Goal: Check status: Check status

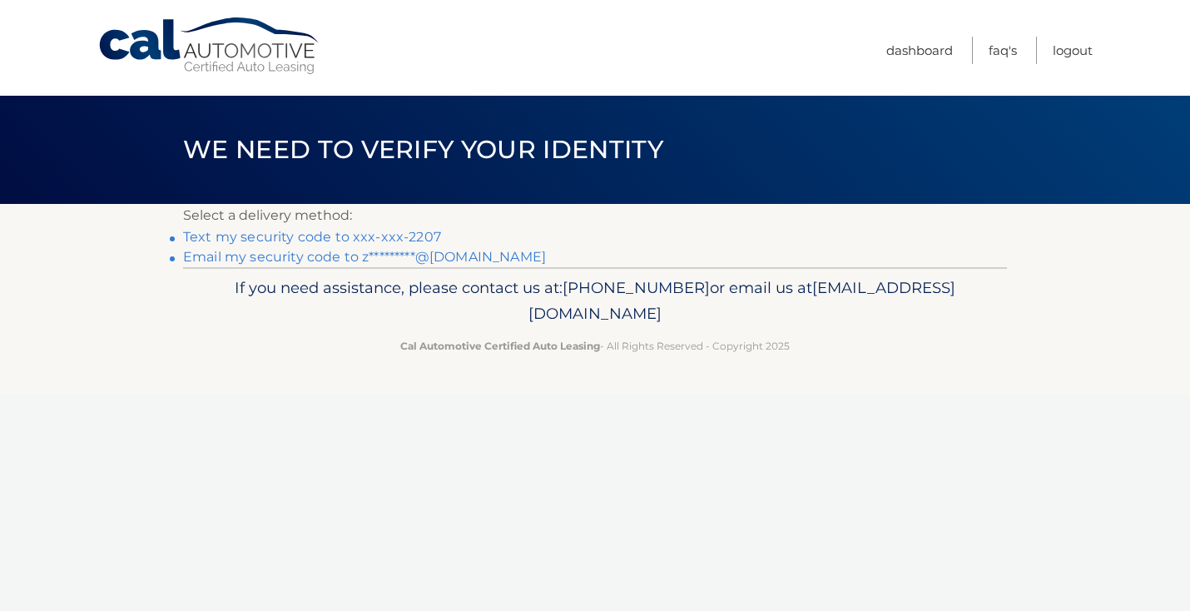
click at [396, 243] on link "Text my security code to xxx-xxx-2207" at bounding box center [312, 237] width 258 height 16
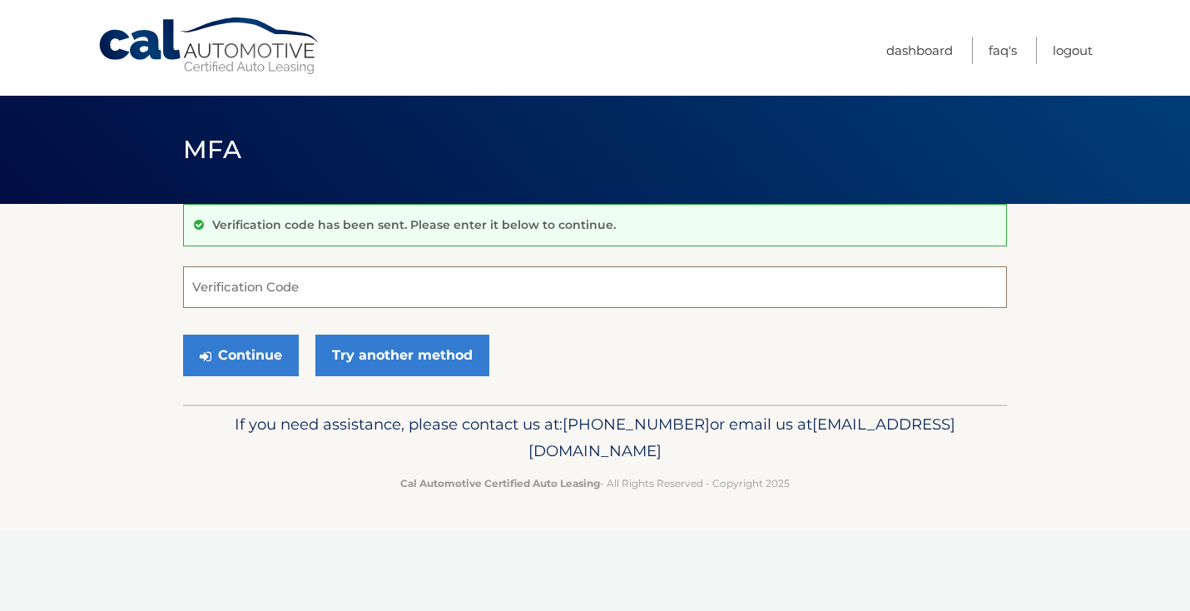
click at [505, 298] on input "Verification Code" at bounding box center [595, 287] width 824 height 42
type input "733401"
click at [259, 362] on button "Continue" at bounding box center [241, 356] width 116 height 42
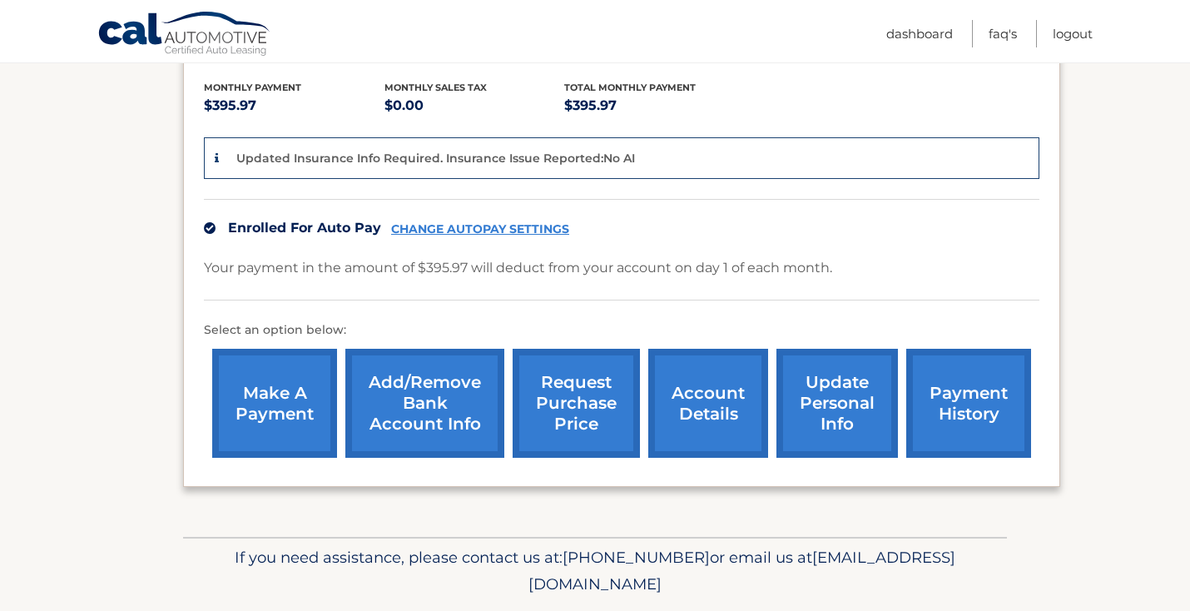
scroll to position [396, 0]
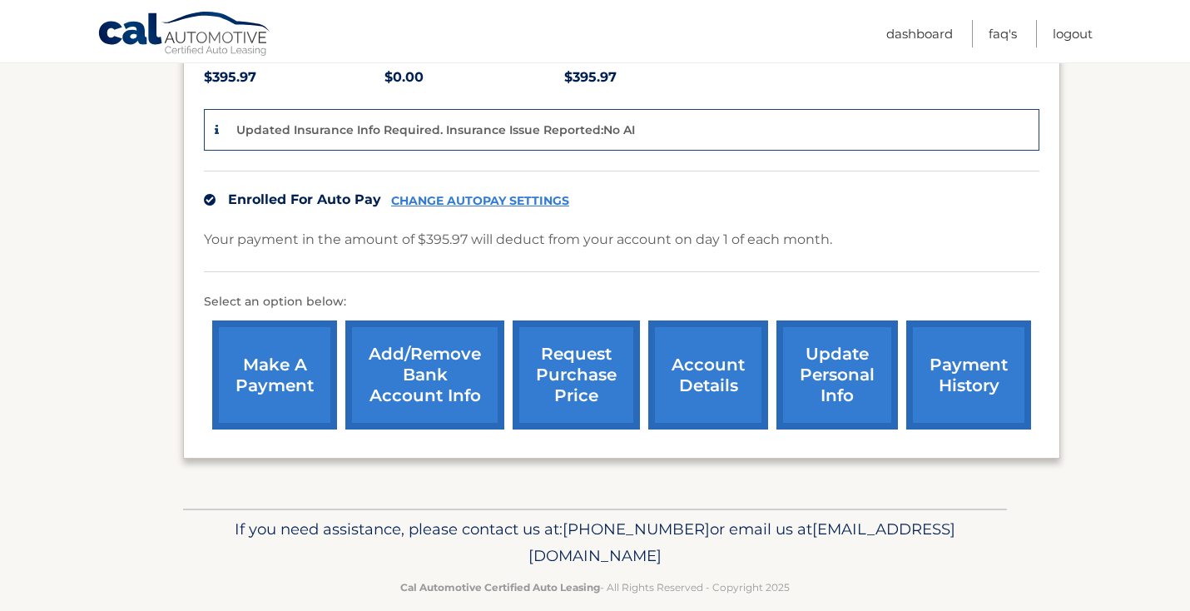
click at [711, 369] on link "account details" at bounding box center [708, 374] width 120 height 109
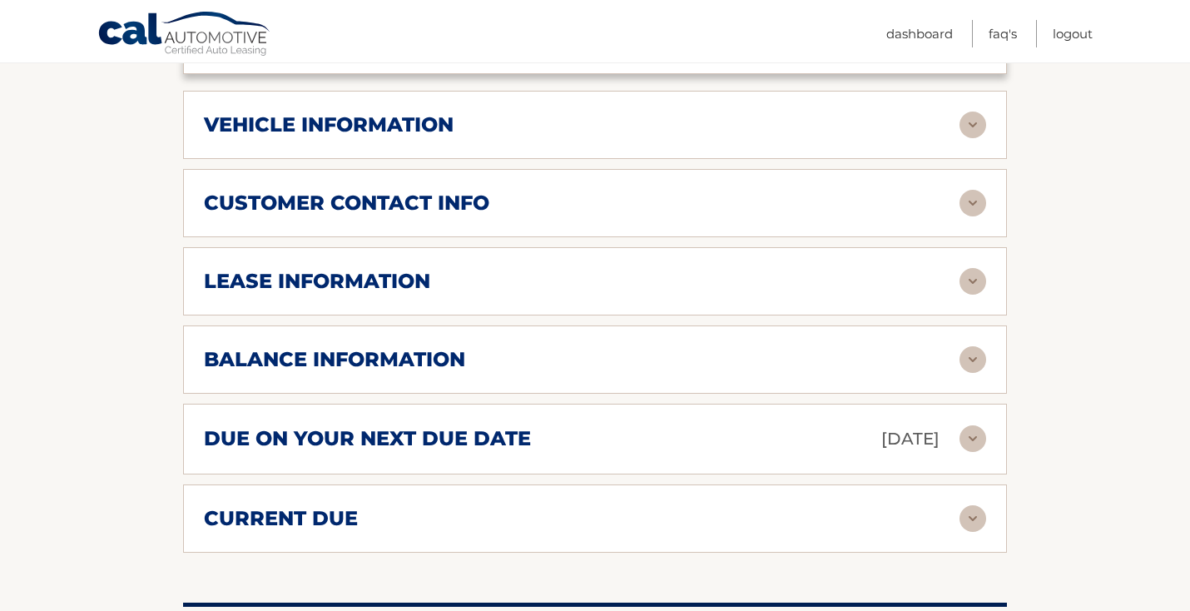
scroll to position [740, 0]
click at [726, 270] on div "lease information" at bounding box center [582, 282] width 756 height 25
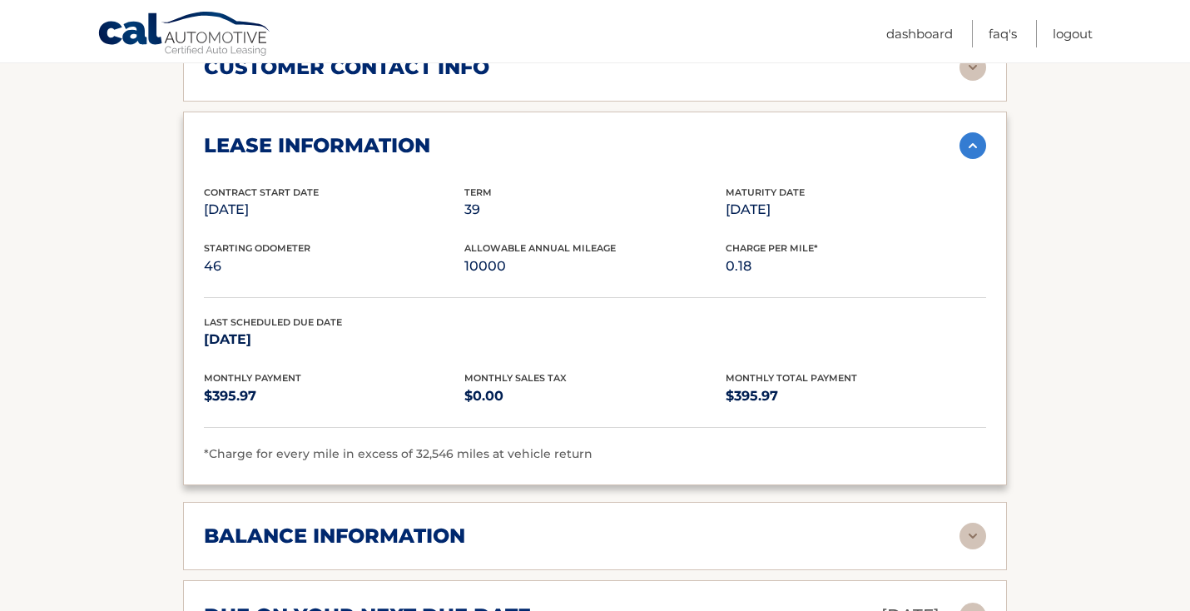
scroll to position [878, 0]
